Goal: Check status: Check status

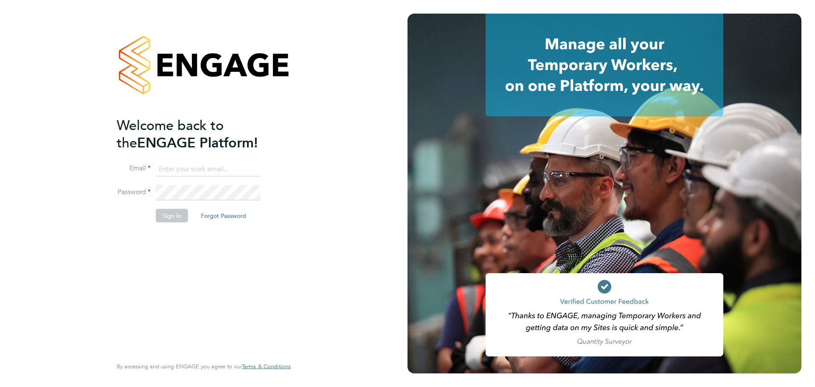
type input "lana@xede.co.uk"
click at [169, 216] on button "Sign In" at bounding box center [172, 215] width 32 height 14
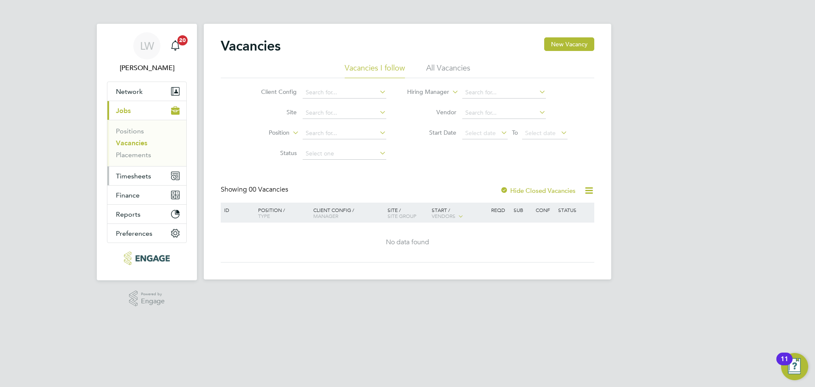
click at [141, 181] on button "Timesheets" at bounding box center [146, 175] width 79 height 19
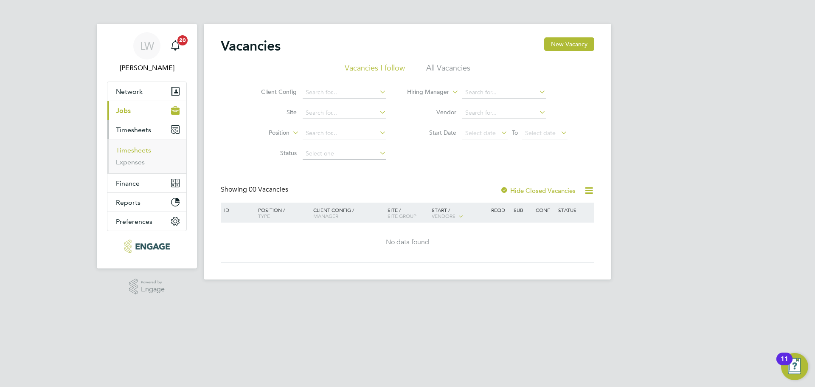
click at [143, 152] on link "Timesheets" at bounding box center [133, 150] width 35 height 8
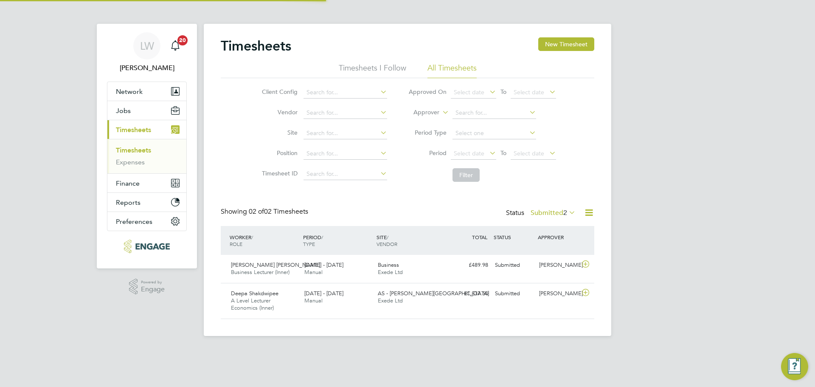
scroll to position [22, 74]
click at [561, 214] on label "Submitted 2" at bounding box center [553, 212] width 45 height 8
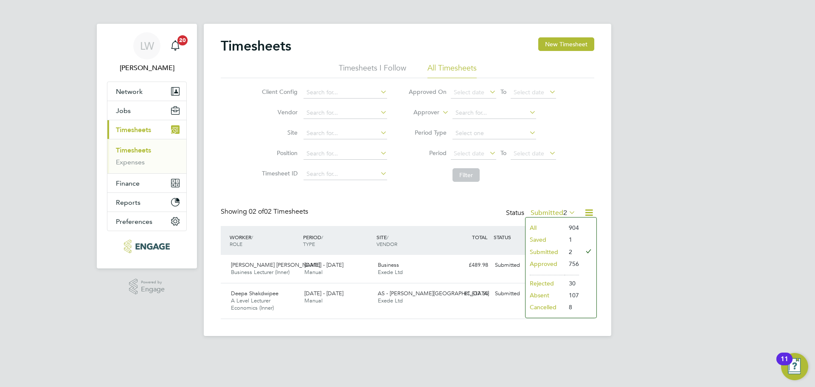
click at [614, 172] on div "LW Lana Williams Notifications 20 Applications: Network Team Members Businesses…" at bounding box center [407, 174] width 815 height 349
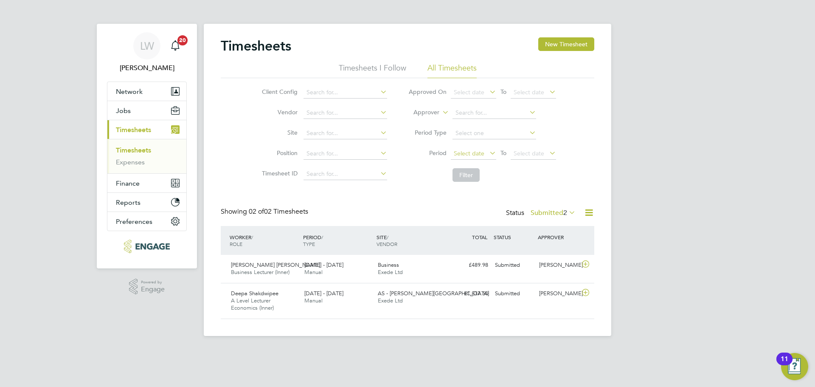
click at [465, 158] on span "Select date" at bounding box center [473, 153] width 45 height 11
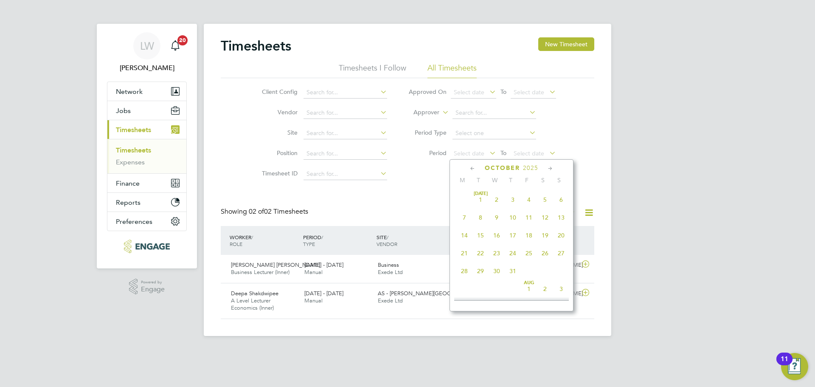
scroll to position [239, 0]
drag, startPoint x: 466, startPoint y: 198, endPoint x: 503, endPoint y: 208, distance: 38.3
click at [468, 197] on span "22" at bounding box center [464, 193] width 16 height 16
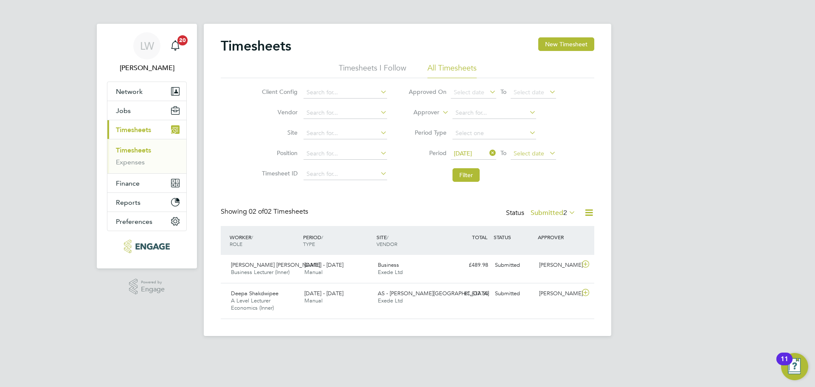
click at [544, 150] on span "Select date" at bounding box center [533, 153] width 45 height 11
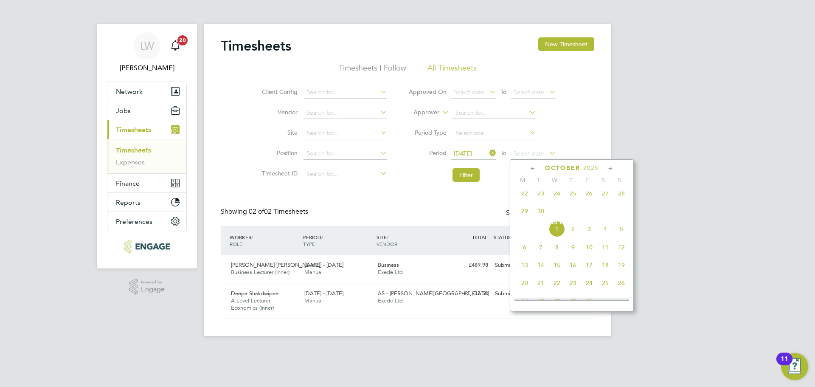
click at [621, 201] on span "28" at bounding box center [622, 193] width 16 height 16
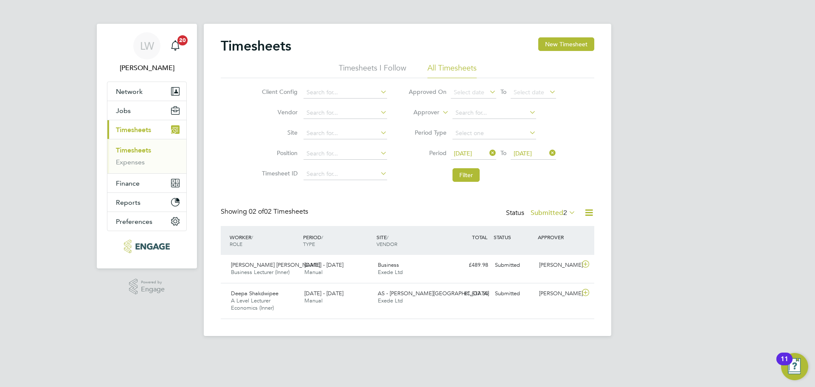
click at [532, 149] on span "28 Sep 2025" at bounding box center [533, 153] width 45 height 11
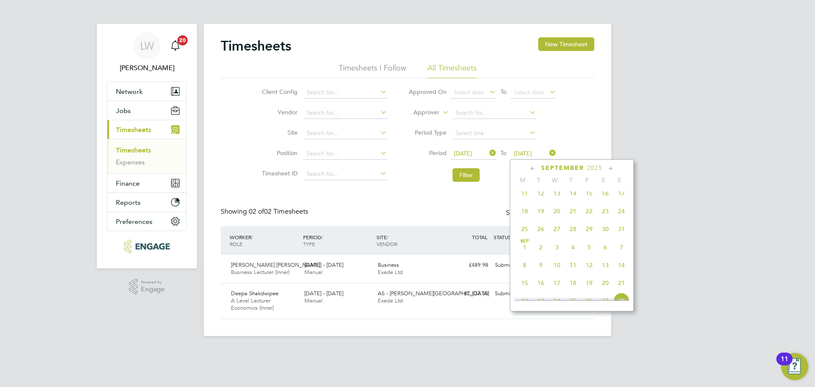
scroll to position [313, 0]
click at [480, 180] on li "Filter" at bounding box center [482, 175] width 169 height 22
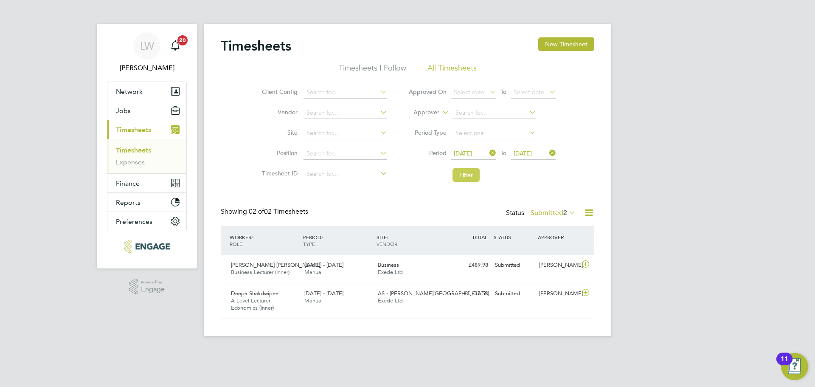
click at [476, 179] on button "Filter" at bounding box center [466, 175] width 27 height 14
click at [567, 213] on icon at bounding box center [567, 212] width 0 height 12
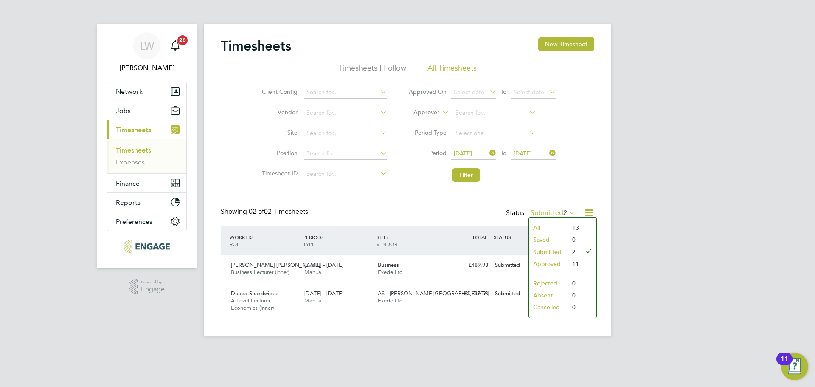
click at [561, 231] on li "All" at bounding box center [548, 228] width 39 height 12
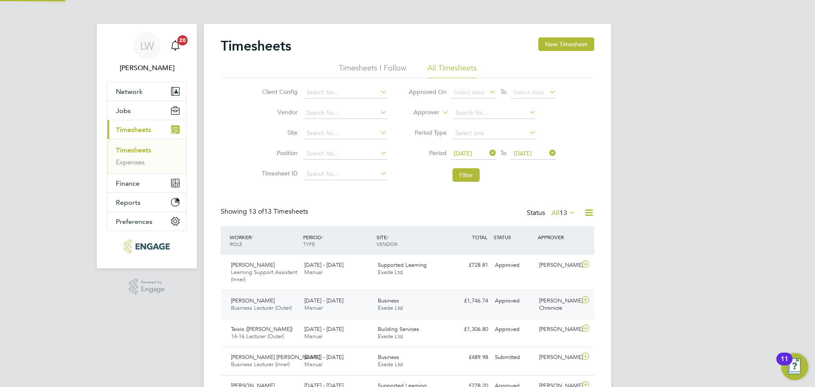
scroll to position [0, 0]
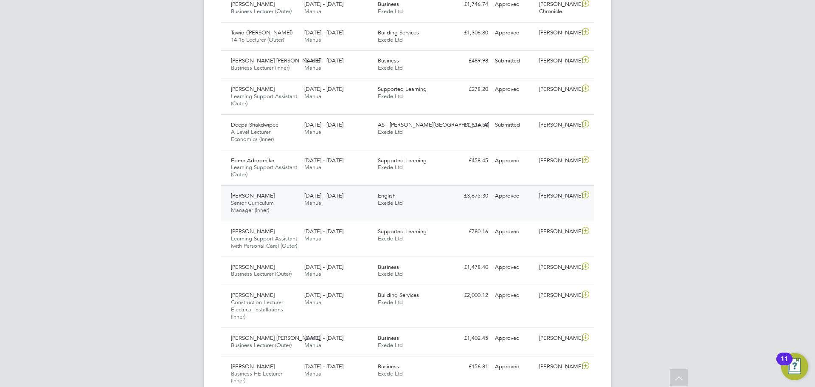
click at [521, 210] on div "Asiya Khanom Senior Curriculum Manager (Inner) 22 - 28 Sep 2025 22 - 28 Sep 202…" at bounding box center [408, 203] width 374 height 36
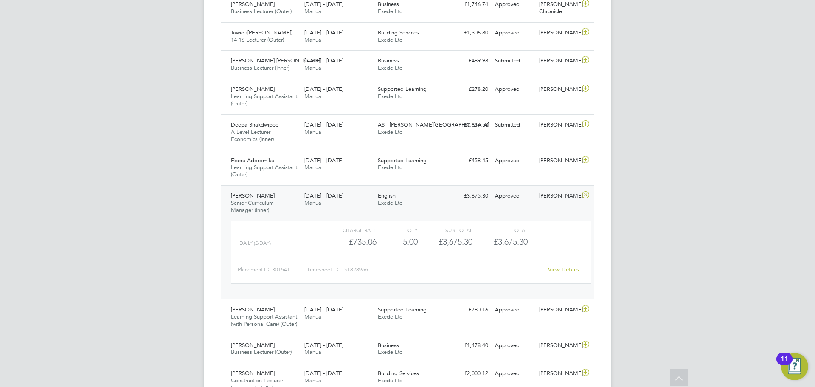
click at [557, 269] on link "View Details" at bounding box center [563, 269] width 31 height 7
click at [581, 193] on icon at bounding box center [585, 195] width 11 height 7
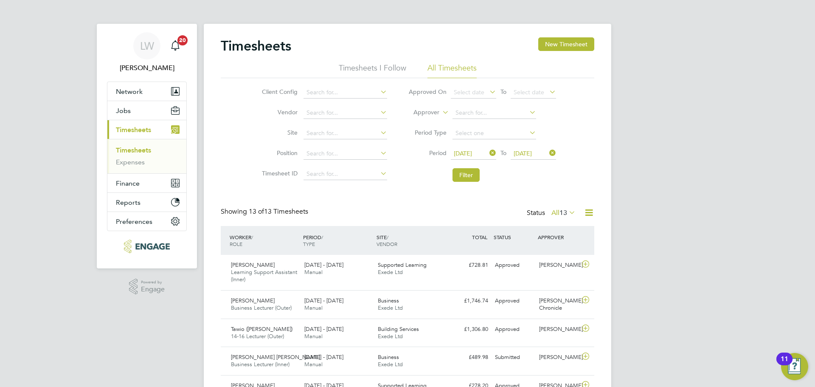
drag, startPoint x: 458, startPoint y: 181, endPoint x: 513, endPoint y: 183, distance: 54.4
click at [458, 180] on button "Filter" at bounding box center [466, 175] width 27 height 14
click at [567, 208] on icon at bounding box center [567, 212] width 0 height 12
click at [577, 256] on li "Submitted" at bounding box center [559, 252] width 39 height 12
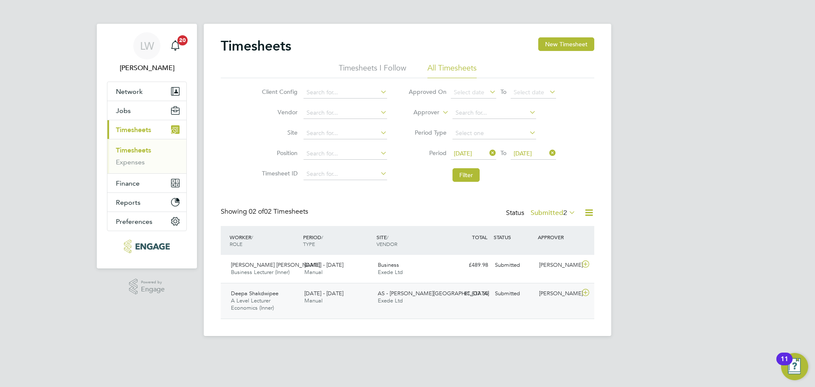
drag, startPoint x: 229, startPoint y: 293, endPoint x: 285, endPoint y: 294, distance: 56.1
click at [285, 294] on div "Deepa Shakdwipee A Level Lecturer Economics (Inner) 22 - 28 Sep 2025" at bounding box center [264, 301] width 73 height 28
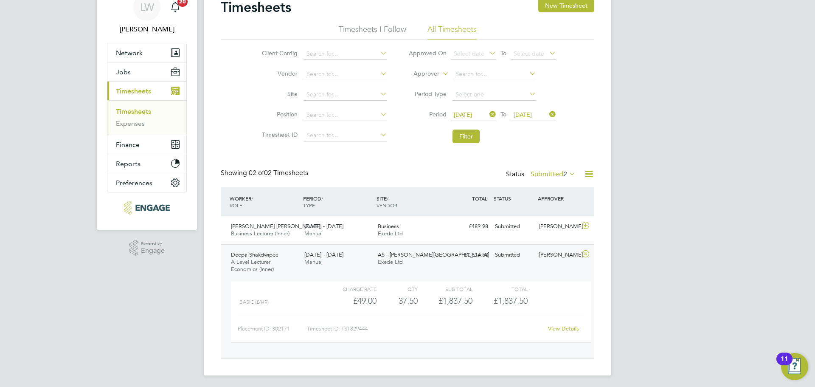
scroll to position [41, 0]
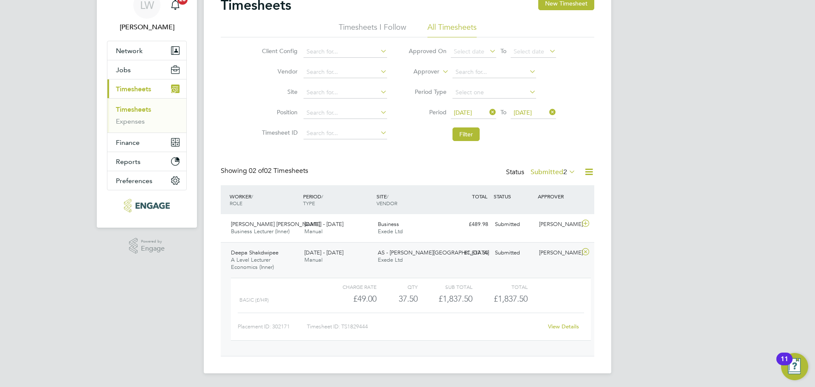
click at [587, 251] on icon at bounding box center [585, 251] width 11 height 7
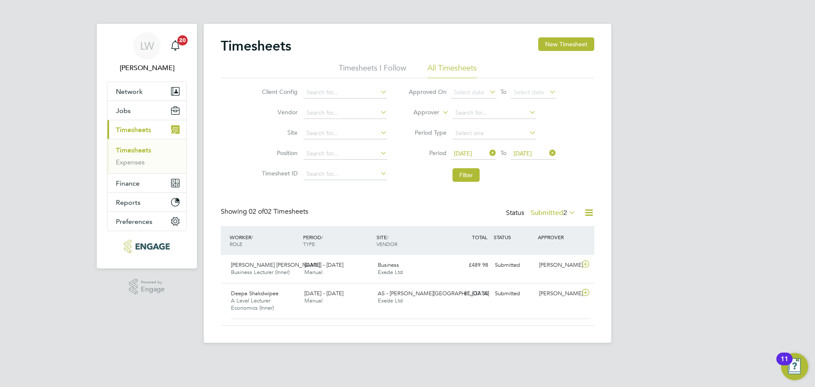
scroll to position [0, 0]
click at [587, 291] on icon at bounding box center [585, 292] width 11 height 7
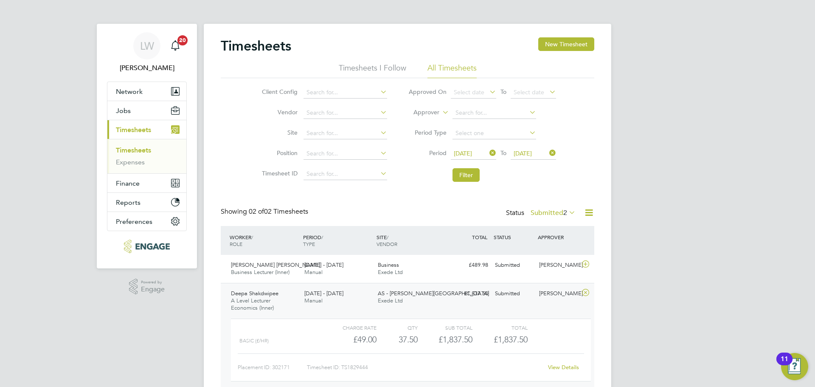
scroll to position [14, 83]
click at [563, 365] on link "View Details" at bounding box center [563, 366] width 31 height 7
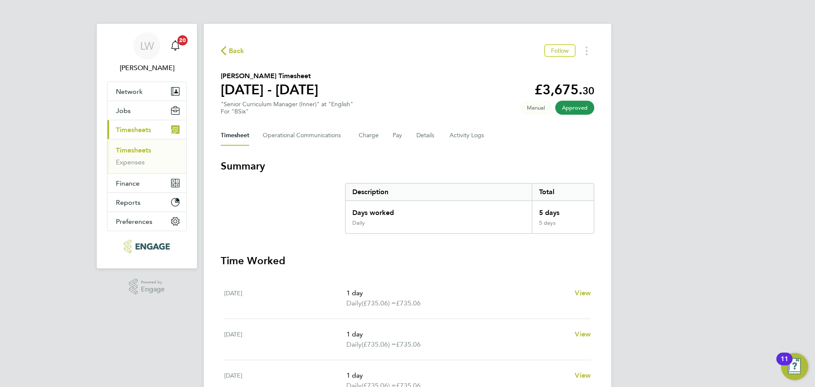
click at [238, 48] on span "Back" at bounding box center [237, 51] width 16 height 10
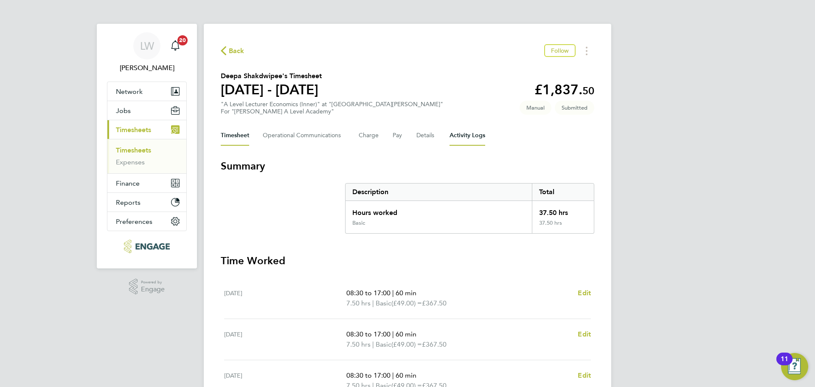
click at [453, 134] on Logs-tab "Activity Logs" at bounding box center [468, 135] width 36 height 20
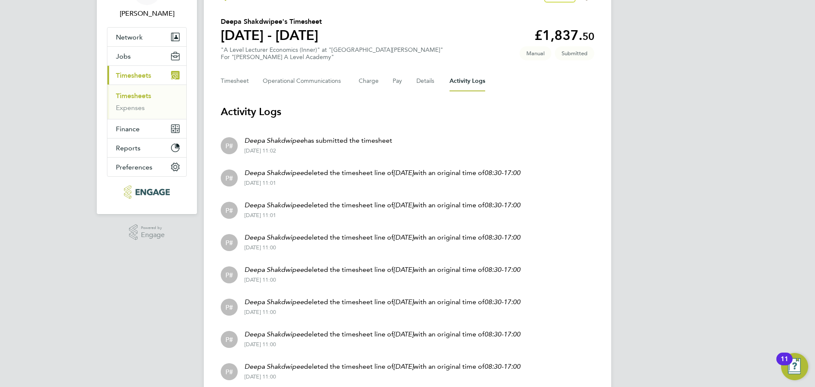
scroll to position [39, 0]
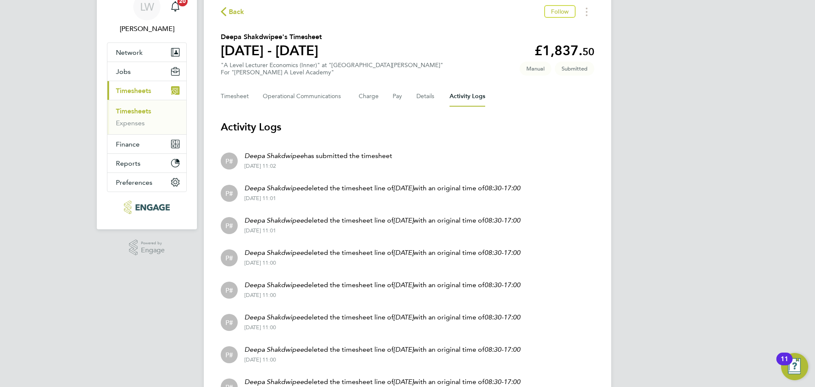
click at [230, 7] on span "Back" at bounding box center [237, 12] width 16 height 10
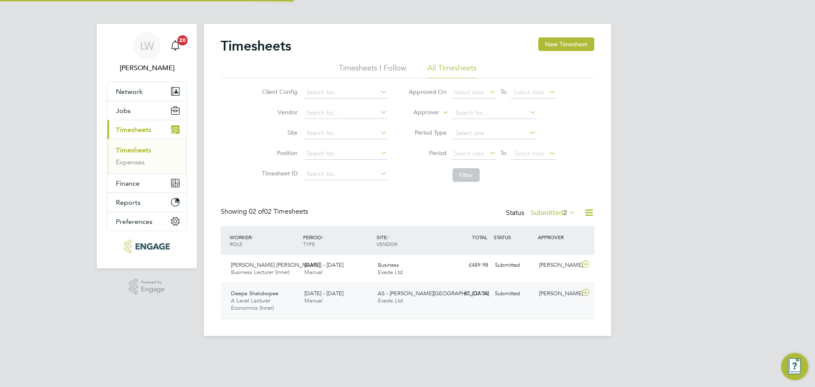
scroll to position [22, 74]
click at [587, 296] on icon at bounding box center [585, 292] width 11 height 7
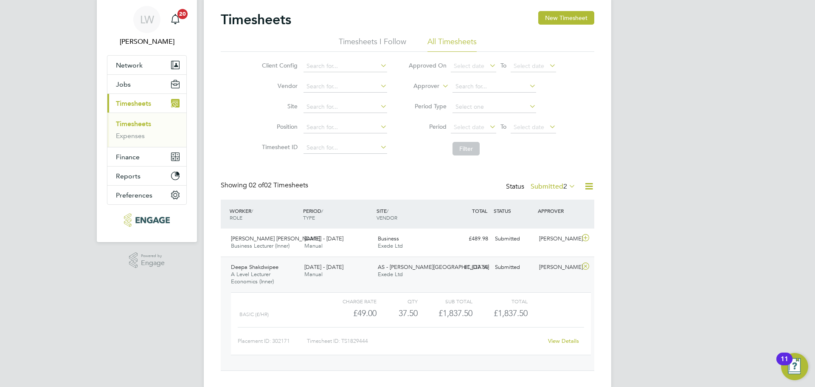
scroll to position [41, 0]
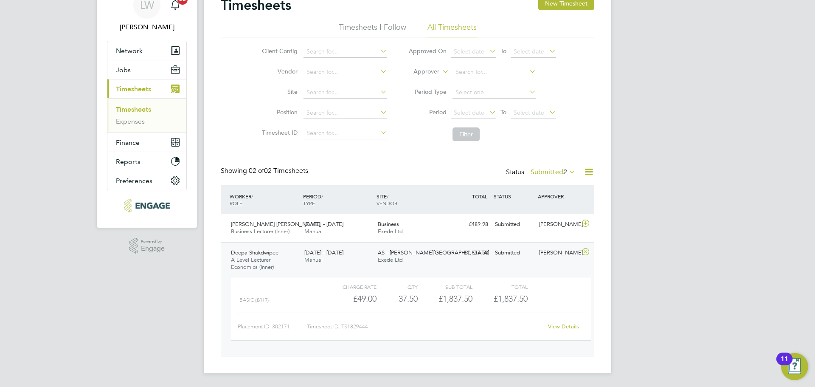
click at [577, 323] on link "View Details" at bounding box center [563, 326] width 31 height 7
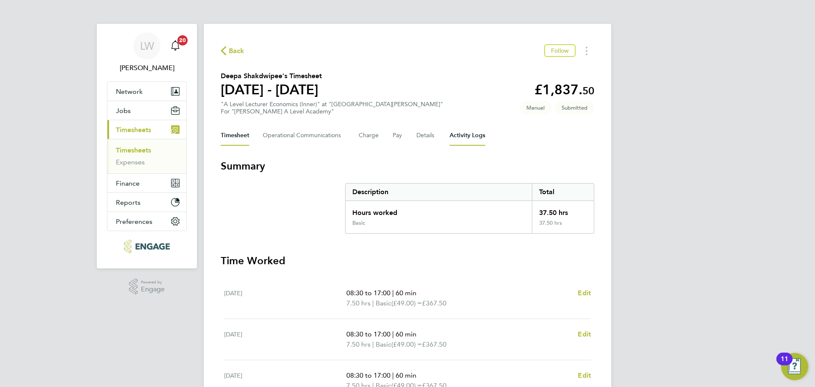
click at [475, 137] on Logs-tab "Activity Logs" at bounding box center [468, 135] width 36 height 20
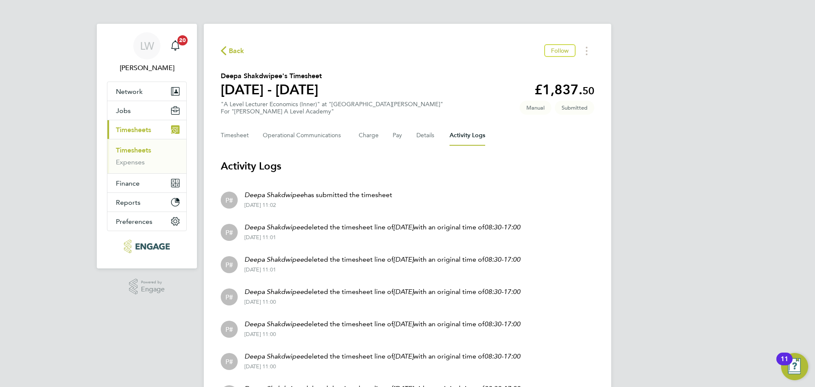
click at [248, 60] on div "Back Follow Deepa Shakdwipee's Timesheet [DATE] - [DATE] £1,837. 50 "A Level Le…" at bounding box center [408, 388] width 408 height 728
click at [234, 53] on span "Back" at bounding box center [237, 51] width 16 height 10
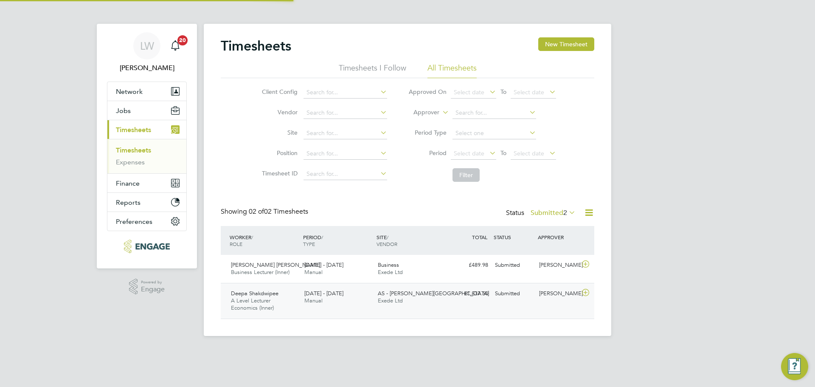
scroll to position [22, 74]
click at [144, 134] on button "Current page: Timesheets" at bounding box center [146, 129] width 79 height 19
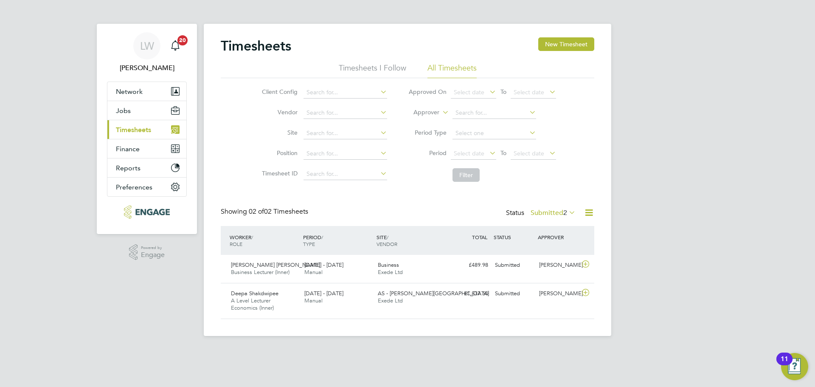
click at [144, 134] on button "Current page: Timesheets" at bounding box center [146, 129] width 79 height 19
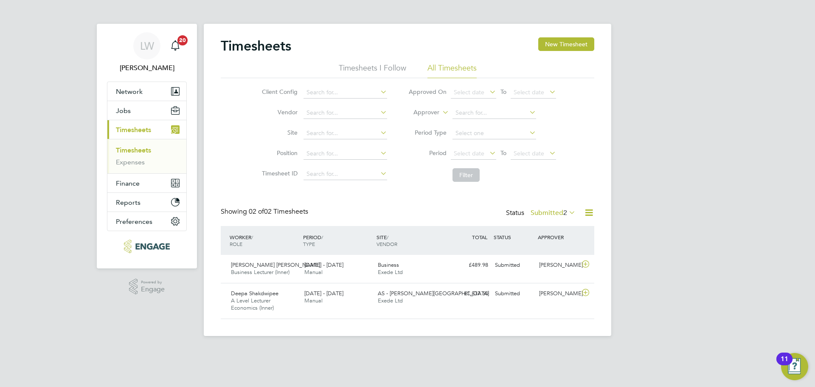
click at [140, 146] on link "Timesheets" at bounding box center [133, 150] width 35 height 8
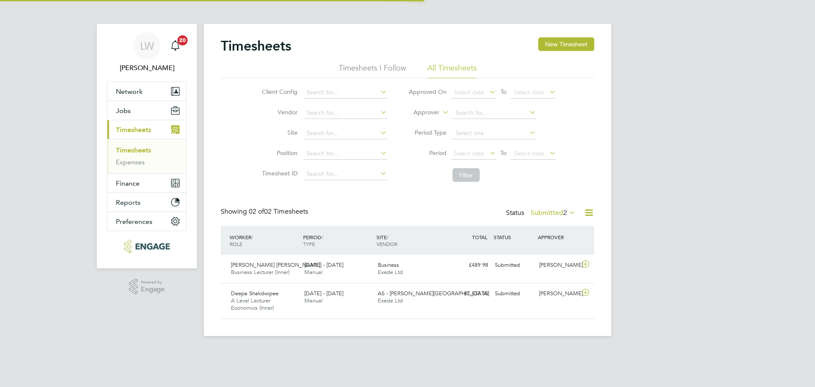
scroll to position [22, 74]
